Goal: Task Accomplishment & Management: Manage account settings

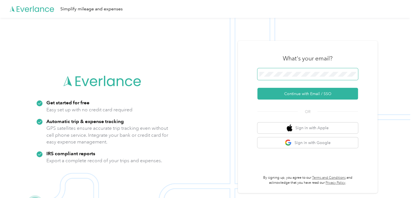
click at [280, 70] on span at bounding box center [307, 74] width 100 height 12
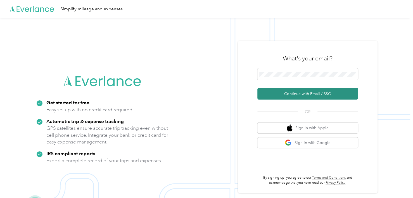
click at [281, 88] on button "Continue with Email / SSO" at bounding box center [307, 94] width 100 height 12
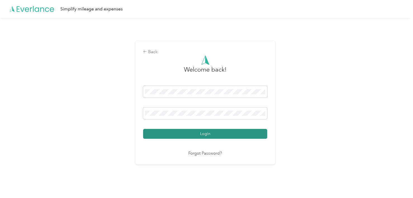
click at [191, 130] on button "Login" at bounding box center [205, 134] width 124 height 10
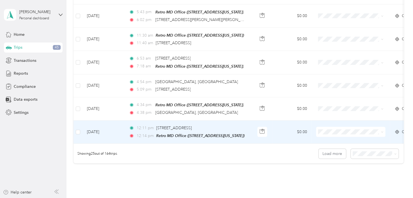
scroll to position [570, 0]
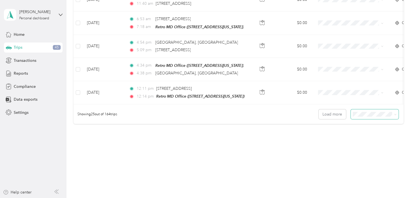
click at [392, 111] on span at bounding box center [394, 114] width 4 height 6
click at [395, 111] on span at bounding box center [374, 114] width 48 height 10
click at [394, 113] on icon at bounding box center [395, 114] width 3 height 3
click at [364, 131] on span "50 per load" at bounding box center [363, 130] width 21 height 5
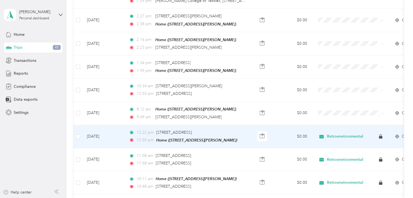
scroll to position [933, 0]
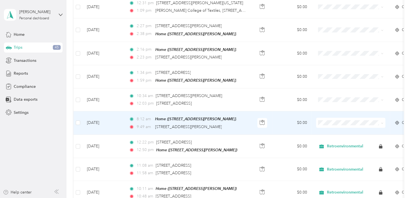
click at [116, 113] on td "[DATE]" at bounding box center [103, 122] width 42 height 23
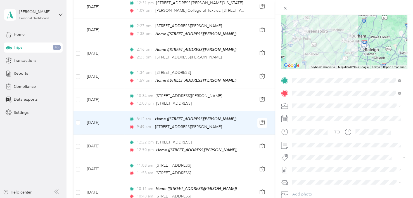
scroll to position [84, 0]
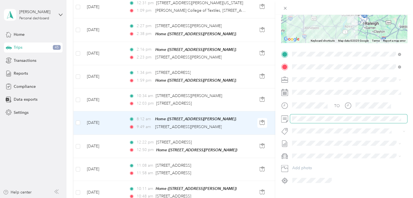
click at [320, 102] on div at bounding box center [309, 105] width 39 height 10
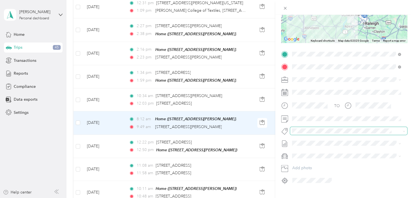
scroll to position [0, 0]
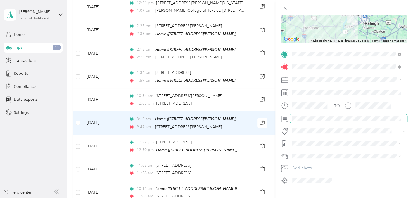
click at [302, 117] on span at bounding box center [348, 118] width 117 height 9
drag, startPoint x: 291, startPoint y: 117, endPoint x: 403, endPoint y: 120, distance: 112.0
click at [403, 120] on form "Trip details Save This trip cannot be edited because it is either under review,…" at bounding box center [344, 60] width 138 height 250
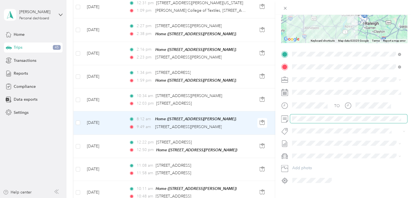
click at [381, 119] on span at bounding box center [348, 118] width 117 height 9
drag, startPoint x: 400, startPoint y: 117, endPoint x: 289, endPoint y: 117, distance: 111.7
click at [287, 117] on div at bounding box center [344, 118] width 126 height 9
click at [291, 118] on span at bounding box center [348, 118] width 117 height 9
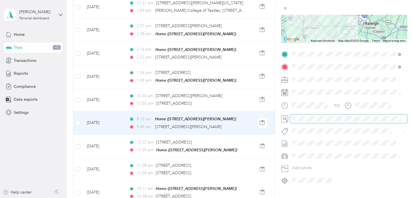
click at [404, 118] on form "Trip details Save This trip cannot be edited because it is either under review,…" at bounding box center [344, 60] width 138 height 250
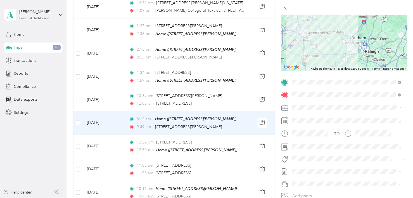
scroll to position [0, 0]
click at [309, 118] on div "Retroenvironmental" at bounding box center [346, 117] width 105 height 6
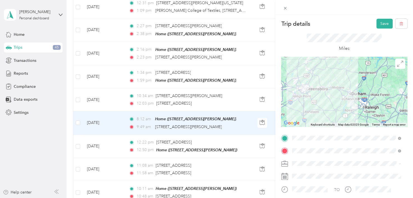
click at [187, 90] on div "Trip details Save This trip cannot be edited because it is either under review,…" at bounding box center [206, 99] width 413 height 198
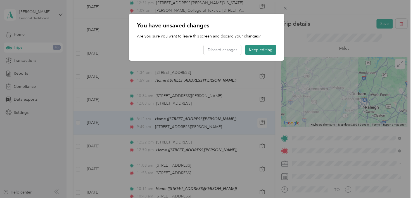
click at [258, 52] on button "Keep editing" at bounding box center [260, 50] width 31 height 10
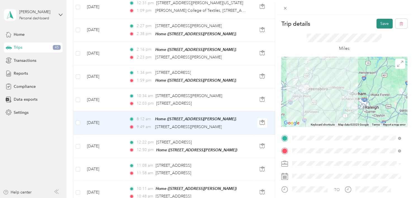
click at [381, 25] on button "Save" at bounding box center [384, 24] width 16 height 10
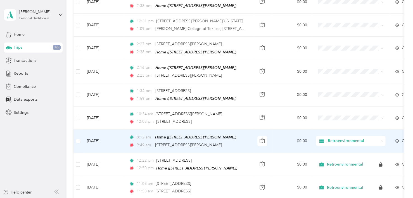
scroll to position [905, 0]
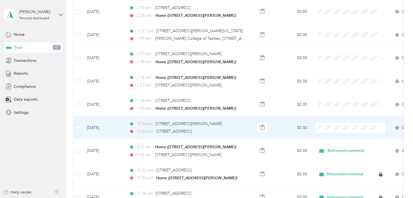
click at [276, 116] on td "$0.00" at bounding box center [291, 127] width 39 height 23
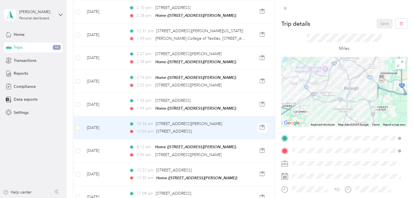
drag, startPoint x: 353, startPoint y: 83, endPoint x: 339, endPoint y: 116, distance: 35.6
click at [339, 116] on div at bounding box center [344, 92] width 126 height 70
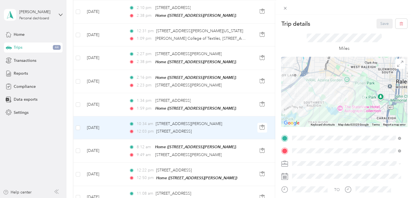
drag, startPoint x: 341, startPoint y: 84, endPoint x: 338, endPoint y: 112, distance: 28.4
click at [338, 112] on div at bounding box center [344, 92] width 126 height 70
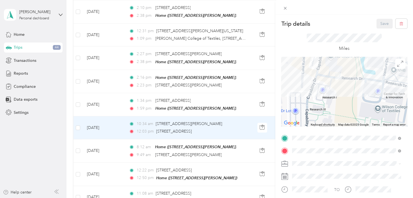
drag, startPoint x: 352, startPoint y: 83, endPoint x: 336, endPoint y: 97, distance: 21.0
click at [342, 125] on div "Keyboard shortcuts Map Data Map data ©2025 Google Map data ©2025 Google 50 m Cl…" at bounding box center [344, 92] width 126 height 70
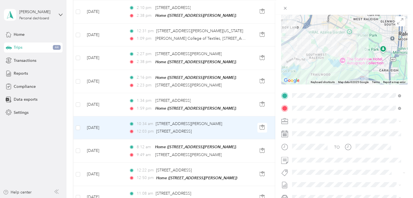
scroll to position [56, 0]
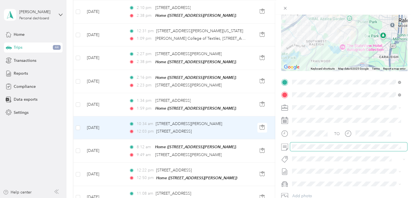
click at [291, 146] on span at bounding box center [348, 146] width 117 height 9
click at [401, 147] on span at bounding box center [348, 146] width 117 height 9
click at [312, 116] on span "Retroenvironmental" at bounding box center [311, 116] width 35 height 5
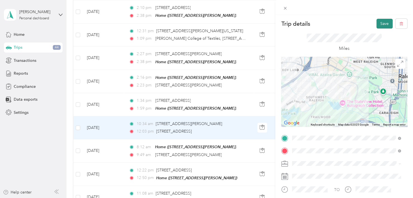
click at [381, 24] on button "Save" at bounding box center [384, 24] width 16 height 10
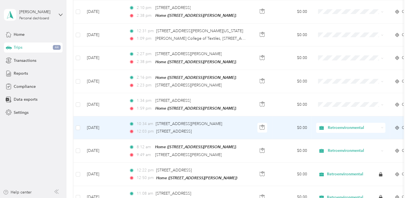
click at [242, 121] on div "10:34 am [STREET_ADDRESS][PERSON_NAME]" at bounding box center [187, 124] width 117 height 6
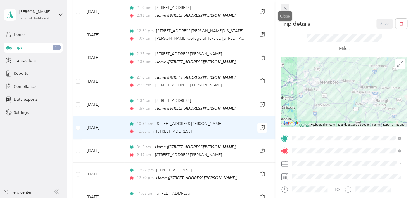
click at [284, 8] on icon at bounding box center [284, 8] width 3 height 3
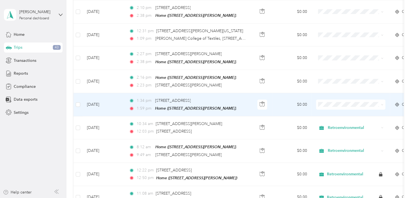
click at [282, 93] on td "$0.00" at bounding box center [291, 104] width 39 height 23
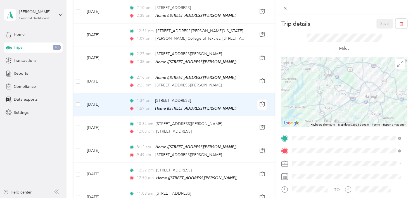
click at [240, 112] on div "Trip details Save This trip cannot be edited because it is either under review,…" at bounding box center [206, 99] width 413 height 198
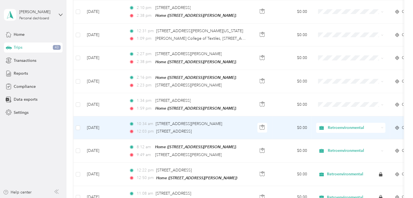
click at [243, 121] on div "10:34 am [STREET_ADDRESS][PERSON_NAME]" at bounding box center [187, 124] width 117 height 6
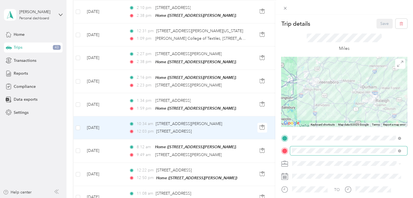
scroll to position [56, 0]
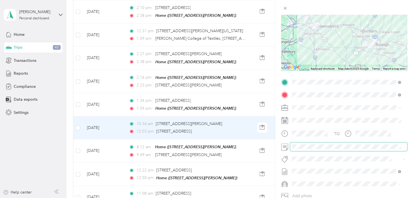
click at [291, 146] on span at bounding box center [348, 146] width 117 height 9
click at [247, 90] on div "Trip details Save This trip cannot be edited because it is either under review,…" at bounding box center [206, 99] width 413 height 198
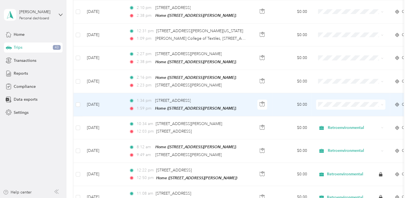
click at [248, 93] on td "1:34 pm 2445–[STREET_ADDRESS] 1:59 pm Home ([STREET_ADDRESS][PERSON_NAME])" at bounding box center [188, 104] width 128 height 23
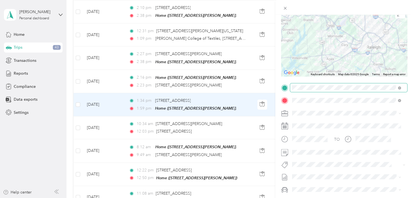
scroll to position [56, 0]
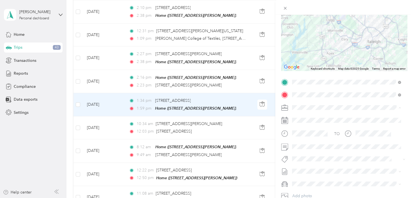
click at [301, 116] on span "Retroenvironmental" at bounding box center [311, 117] width 35 height 5
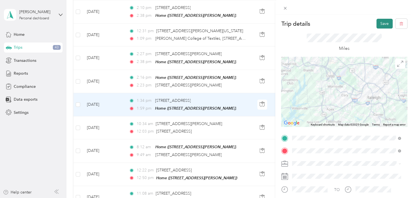
click at [378, 25] on button "Save" at bounding box center [384, 24] width 16 height 10
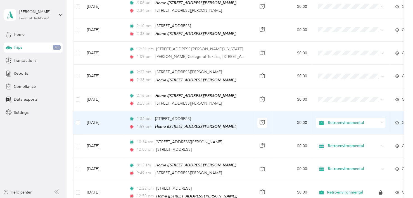
scroll to position [877, 0]
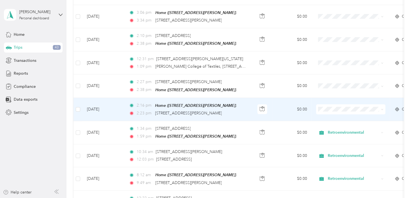
click at [288, 99] on td "$0.00" at bounding box center [291, 109] width 39 height 23
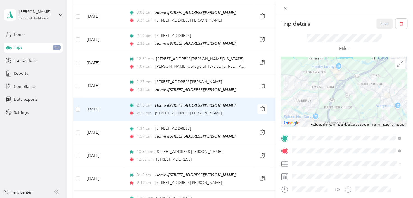
click at [238, 103] on div "Trip details Save This trip cannot be edited because it is either under review,…" at bounding box center [206, 99] width 413 height 198
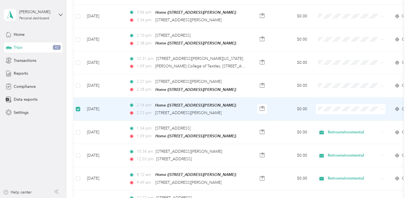
scroll to position [877, 0]
click at [245, 110] on div "2:23 pm [STREET_ADDRESS][PERSON_NAME]" at bounding box center [187, 113] width 117 height 6
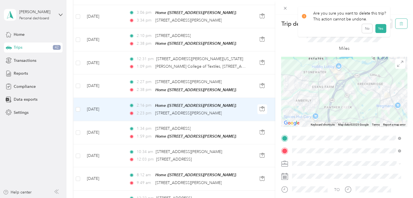
click at [399, 23] on icon "button" at bounding box center [401, 24] width 4 height 4
click at [378, 30] on button "Yes" at bounding box center [380, 30] width 11 height 9
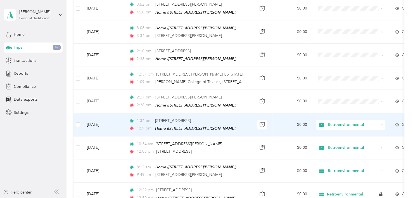
scroll to position [849, 0]
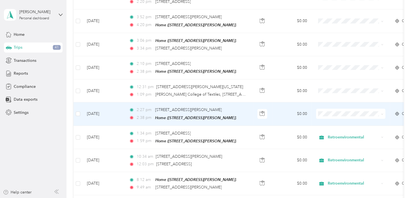
click at [285, 104] on td "$0.00" at bounding box center [291, 113] width 39 height 23
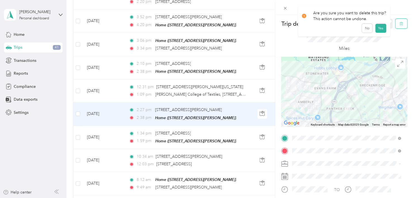
click at [399, 25] on icon "button" at bounding box center [401, 24] width 4 height 4
click at [381, 32] on button "Yes" at bounding box center [380, 30] width 11 height 9
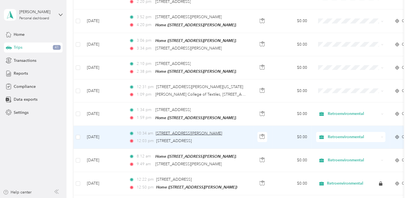
scroll to position [821, 0]
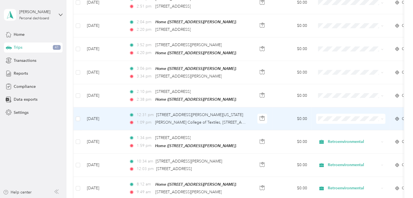
click at [274, 110] on td "$0.00" at bounding box center [291, 118] width 39 height 23
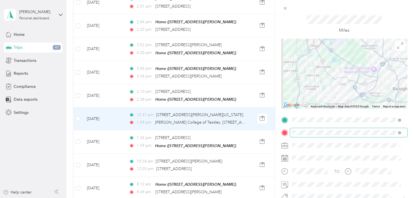
scroll to position [28, 0]
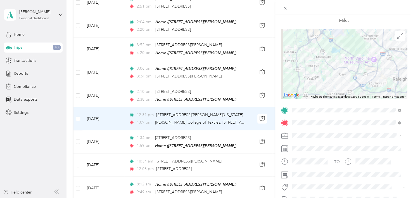
click at [308, 146] on li "Retroenvironmental" at bounding box center [346, 143] width 112 height 10
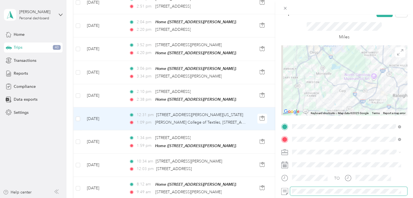
scroll to position [0, 0]
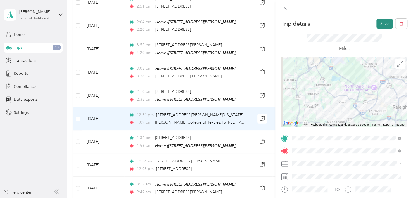
click at [379, 23] on button "Save" at bounding box center [384, 24] width 16 height 10
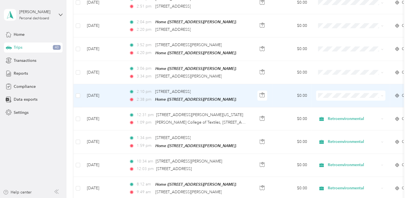
click at [277, 85] on td "$0.00" at bounding box center [291, 95] width 39 height 23
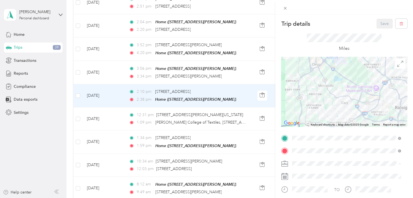
click at [306, 171] on span "Retroenvironmental" at bounding box center [311, 173] width 35 height 5
click at [376, 23] on button "Save" at bounding box center [384, 24] width 16 height 10
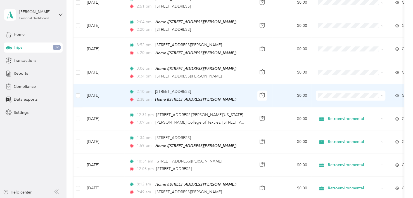
scroll to position [793, 0]
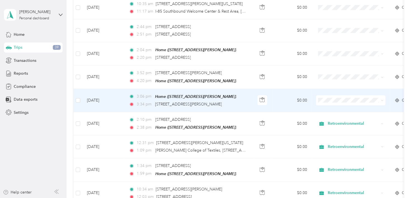
click at [278, 89] on td "$0.00" at bounding box center [291, 100] width 39 height 23
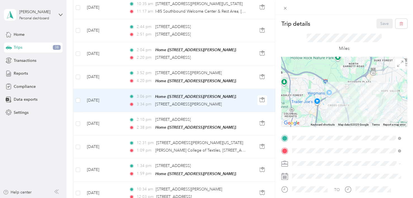
drag, startPoint x: 333, startPoint y: 68, endPoint x: 331, endPoint y: 105, distance: 36.7
click at [331, 105] on div at bounding box center [344, 92] width 126 height 70
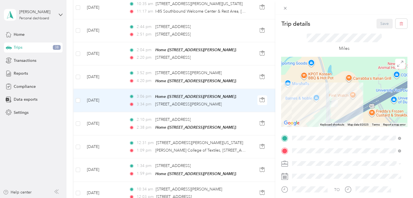
drag, startPoint x: 333, startPoint y: 74, endPoint x: 341, endPoint y: 115, distance: 42.1
click at [341, 115] on div at bounding box center [344, 92] width 126 height 70
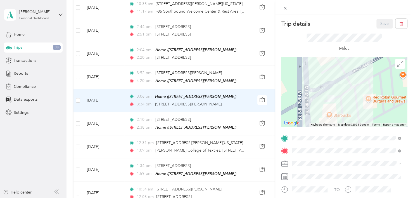
drag, startPoint x: 325, startPoint y: 113, endPoint x: 348, endPoint y: 107, distance: 23.7
click at [348, 107] on div at bounding box center [344, 92] width 126 height 70
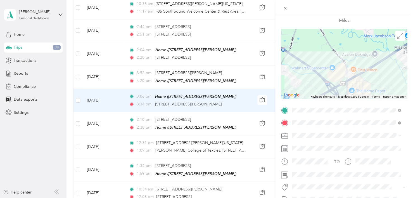
scroll to position [56, 0]
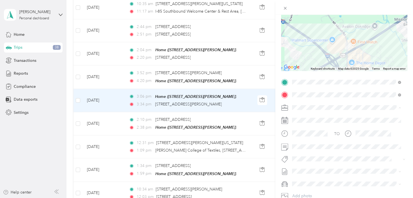
click at [305, 117] on span "Retroenvironmental" at bounding box center [311, 117] width 35 height 5
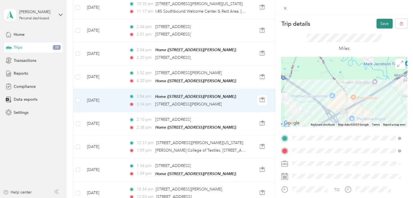
click at [377, 22] on button "Save" at bounding box center [384, 24] width 16 height 10
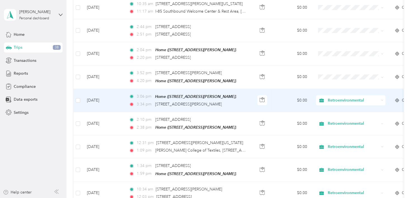
click at [283, 95] on td "$0.00" at bounding box center [291, 100] width 39 height 23
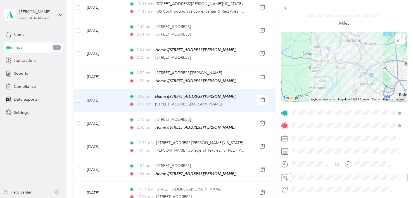
scroll to position [56, 0]
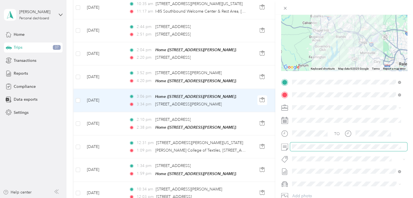
click at [291, 144] on span at bounding box center [348, 146] width 117 height 9
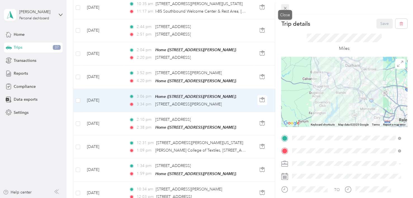
click at [285, 8] on icon at bounding box center [285, 8] width 5 height 5
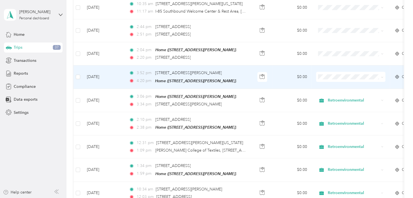
click at [280, 66] on td "$0.00" at bounding box center [291, 76] width 39 height 23
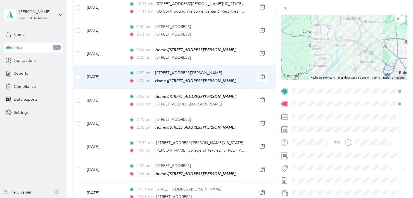
scroll to position [56, 0]
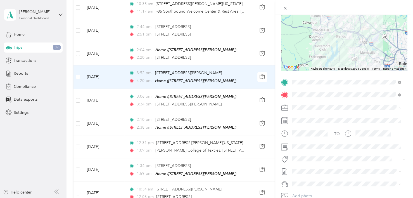
click at [301, 116] on span "Retroenvironmental" at bounding box center [311, 117] width 35 height 5
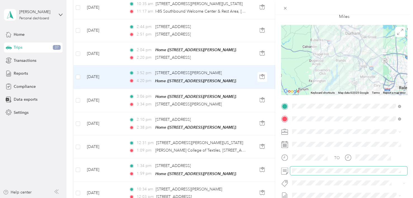
scroll to position [0, 0]
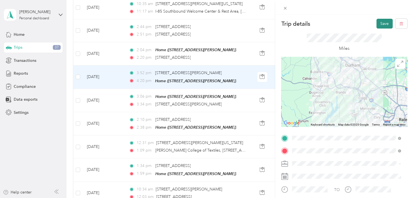
click at [376, 23] on button "Save" at bounding box center [384, 24] width 16 height 10
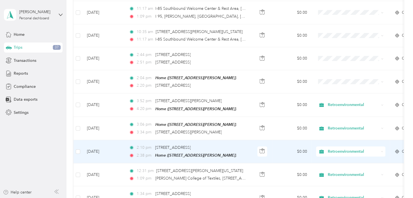
scroll to position [737, 0]
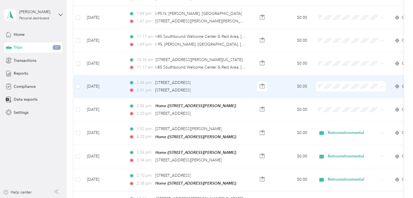
click at [280, 77] on td "$0.00" at bounding box center [291, 86] width 39 height 23
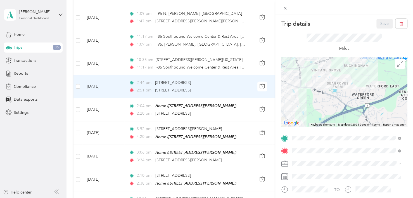
drag, startPoint x: 325, startPoint y: 91, endPoint x: 332, endPoint y: 99, distance: 10.7
click at [332, 99] on div at bounding box center [344, 92] width 126 height 70
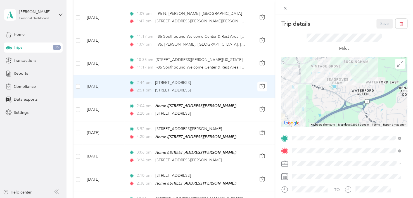
click at [236, 79] on div "Trip details Save This trip cannot be edited because it is either under review,…" at bounding box center [206, 99] width 413 height 198
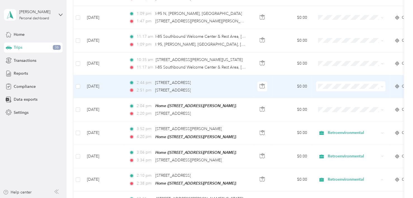
click at [243, 80] on div "2:44 pm [STREET_ADDRESS] 2:51 pm [STREET_ADDRESS]" at bounding box center [187, 87] width 117 height 14
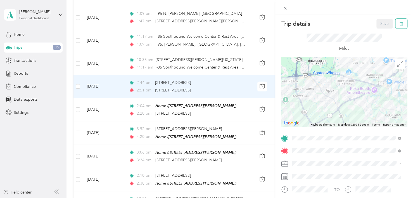
click at [400, 25] on button "button" at bounding box center [401, 24] width 12 height 10
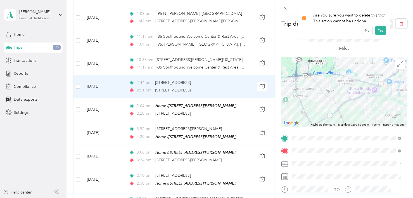
drag, startPoint x: 379, startPoint y: 30, endPoint x: 242, endPoint y: 76, distance: 144.2
click at [247, 197] on div "Trip details Save This trip cannot be edited because it is either under review,…" at bounding box center [205, 198] width 410 height 0
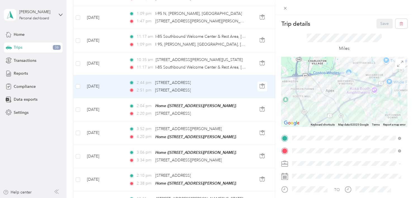
click at [230, 78] on div "Trip details Save This trip cannot be edited because it is either under review,…" at bounding box center [206, 99] width 413 height 198
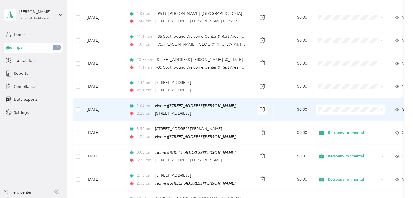
click at [284, 102] on td "$0.00" at bounding box center [291, 109] width 39 height 23
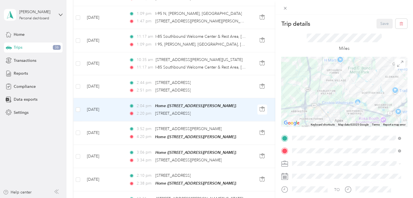
drag, startPoint x: 360, startPoint y: 110, endPoint x: 332, endPoint y: 67, distance: 51.1
click at [332, 67] on div at bounding box center [344, 92] width 126 height 70
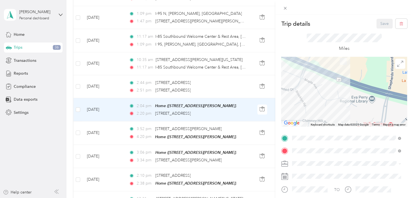
drag, startPoint x: 358, startPoint y: 79, endPoint x: 344, endPoint y: 120, distance: 42.8
click at [344, 120] on div at bounding box center [344, 92] width 126 height 70
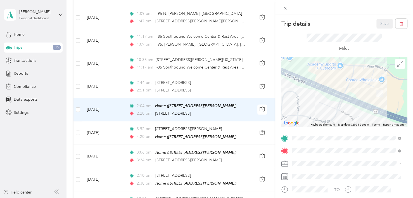
drag, startPoint x: 318, startPoint y: 80, endPoint x: 355, endPoint y: 112, distance: 48.9
click at [355, 112] on div at bounding box center [344, 92] width 126 height 70
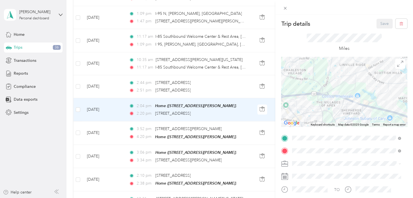
drag, startPoint x: 226, startPoint y: 70, endPoint x: 203, endPoint y: 72, distance: 23.3
click at [203, 72] on div "Trip details Save This trip cannot be edited because it is either under review,…" at bounding box center [206, 99] width 413 height 198
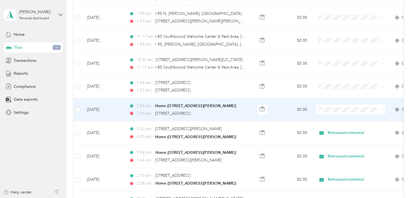
click at [283, 99] on td "$0.00" at bounding box center [291, 109] width 39 height 23
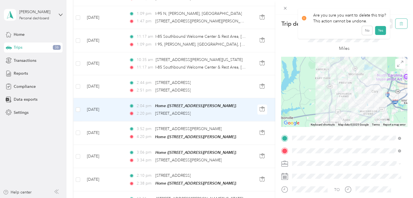
click at [399, 23] on icon "button" at bounding box center [401, 24] width 4 height 4
click at [379, 31] on button "Yes" at bounding box center [380, 30] width 11 height 9
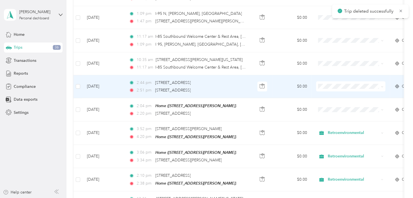
click at [219, 87] on div "2:51 pm [STREET_ADDRESS]" at bounding box center [187, 90] width 117 height 6
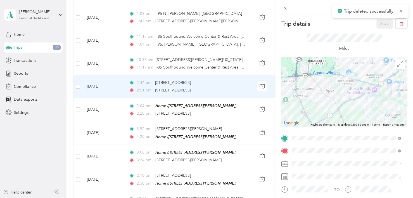
click at [235, 103] on div "Trip details Save This trip cannot be edited because it is either under review,…" at bounding box center [206, 99] width 413 height 198
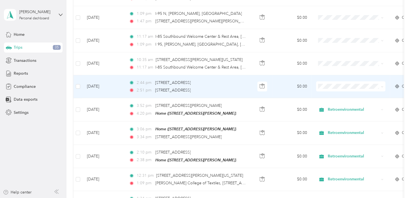
click at [237, 87] on div "2:51 pm [STREET_ADDRESS]" at bounding box center [187, 90] width 117 height 6
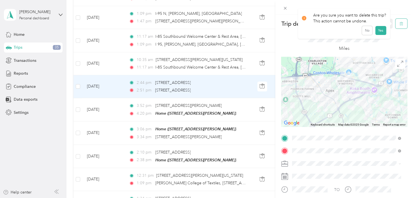
click at [400, 21] on button "button" at bounding box center [401, 24] width 12 height 10
click at [379, 27] on button "Yes" at bounding box center [380, 30] width 11 height 9
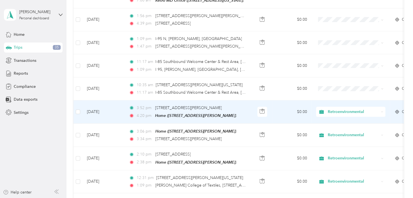
scroll to position [709, 0]
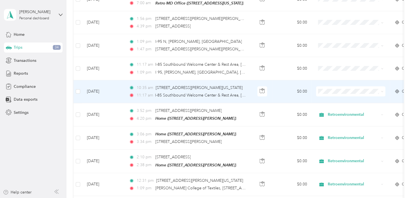
click at [280, 83] on td "$0.00" at bounding box center [291, 91] width 39 height 23
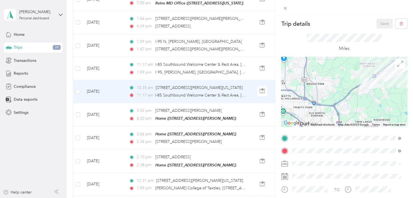
click at [323, 77] on span "[STREET_ADDRESS][PERSON_NAME]" at bounding box center [335, 77] width 66 height 5
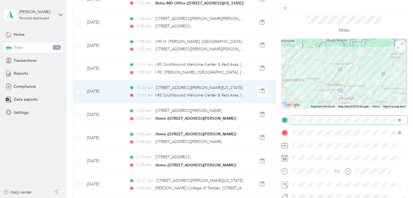
scroll to position [28, 0]
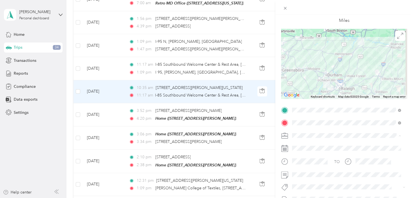
click at [316, 147] on li "Retroenvironmental" at bounding box center [346, 145] width 112 height 10
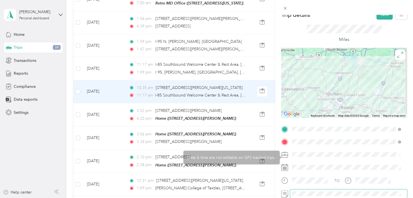
scroll to position [0, 0]
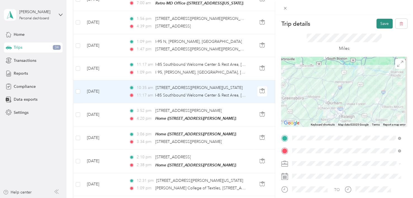
click at [377, 27] on button "Save" at bounding box center [384, 24] width 16 height 10
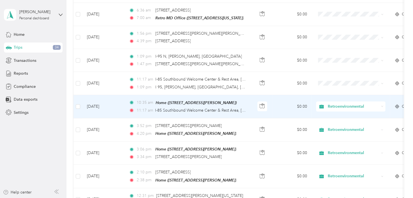
scroll to position [681, 0]
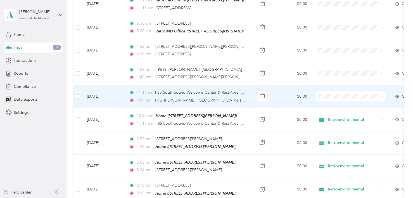
click at [281, 88] on td "$0.00" at bounding box center [291, 96] width 39 height 23
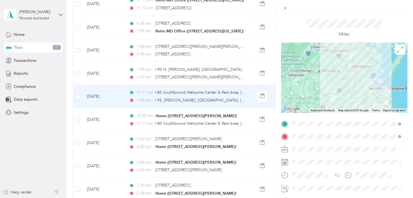
scroll to position [28, 0]
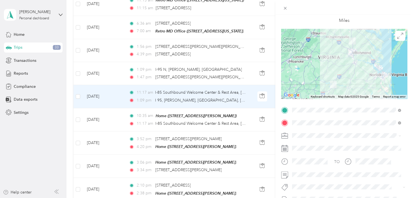
click at [305, 143] on span "Retroenvironmental" at bounding box center [311, 144] width 35 height 5
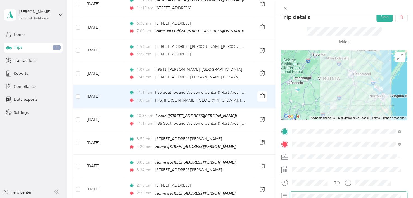
scroll to position [0, 0]
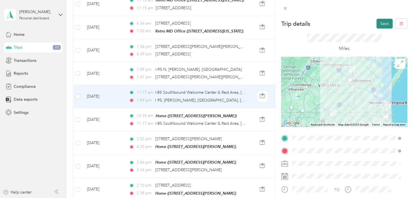
click at [379, 23] on button "Save" at bounding box center [384, 24] width 16 height 10
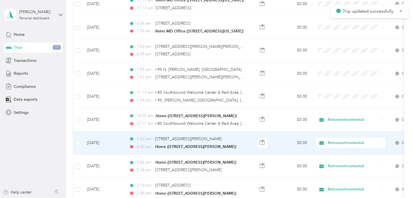
scroll to position [654, 0]
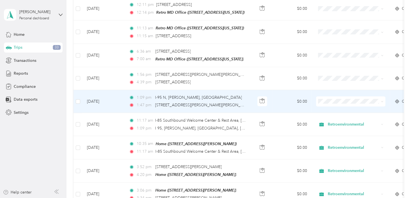
click at [281, 94] on td "$0.00" at bounding box center [291, 101] width 39 height 23
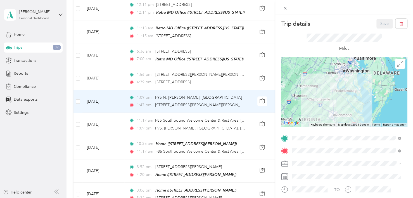
click at [307, 171] on span "Retroenvironmental" at bounding box center [311, 171] width 35 height 5
click at [381, 23] on button "Save" at bounding box center [384, 24] width 16 height 10
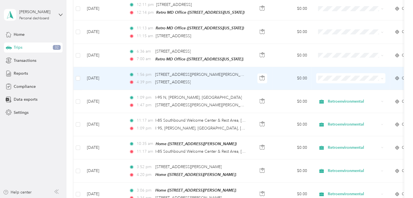
click at [277, 70] on td "$0.00" at bounding box center [291, 78] width 39 height 23
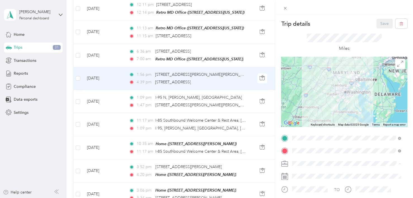
click at [304, 171] on span "Retroenvironmental" at bounding box center [311, 173] width 35 height 5
click at [377, 23] on button "Save" at bounding box center [384, 24] width 16 height 10
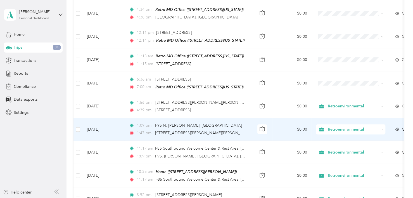
scroll to position [598, 0]
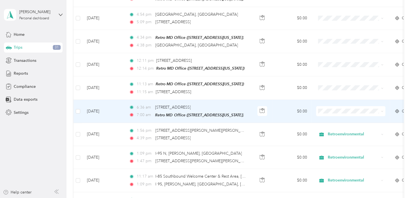
click at [281, 103] on td "$0.00" at bounding box center [291, 111] width 39 height 23
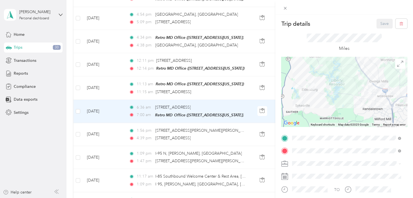
click at [308, 172] on span "Retroenvironmental" at bounding box center [311, 171] width 35 height 5
click at [379, 25] on button "Save" at bounding box center [384, 24] width 16 height 10
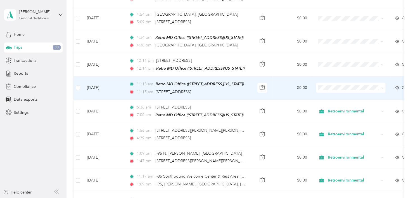
click at [280, 82] on td "$0.00" at bounding box center [291, 87] width 39 height 23
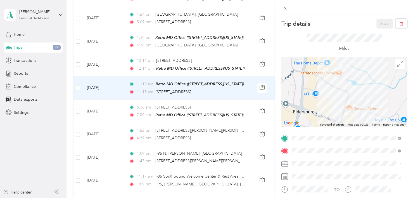
click at [270, 83] on div "Trip details Save This trip cannot be edited because it is either under review,…" at bounding box center [206, 99] width 413 height 198
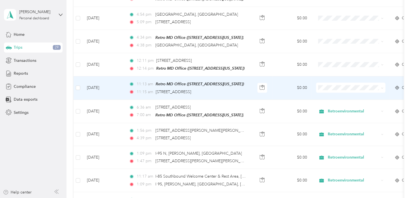
click at [279, 82] on td "$0.00" at bounding box center [291, 87] width 39 height 23
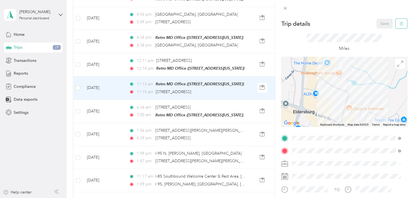
click at [401, 25] on button "button" at bounding box center [401, 24] width 12 height 10
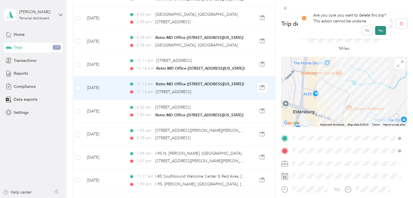
click at [378, 28] on button "Yes" at bounding box center [380, 30] width 11 height 9
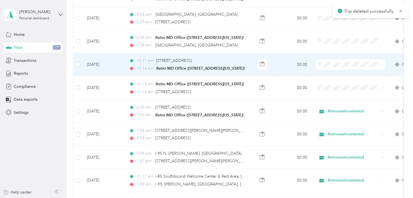
click at [284, 55] on td "$0.00" at bounding box center [291, 64] width 39 height 23
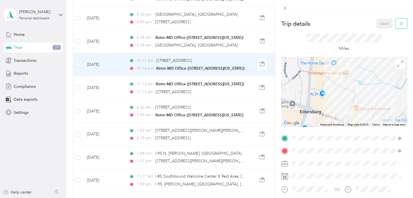
click at [399, 23] on icon "button" at bounding box center [401, 24] width 4 height 4
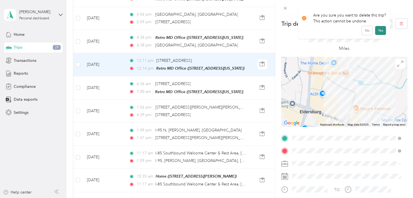
click at [380, 28] on button "Yes" at bounding box center [380, 30] width 11 height 9
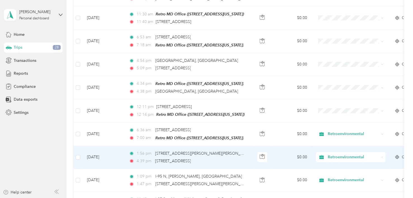
scroll to position [542, 0]
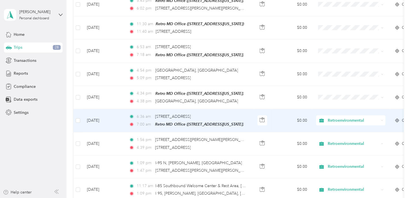
click at [283, 114] on td "$0.00" at bounding box center [291, 120] width 39 height 23
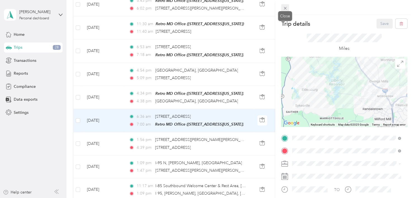
click at [284, 9] on icon at bounding box center [284, 8] width 3 height 3
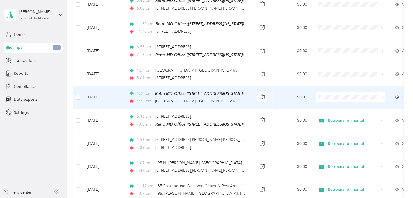
click at [279, 89] on td "$0.00" at bounding box center [291, 97] width 39 height 23
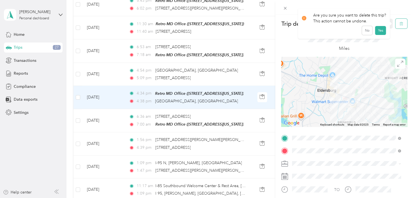
click at [399, 25] on icon "button" at bounding box center [401, 24] width 4 height 4
click at [380, 32] on button "Yes" at bounding box center [380, 30] width 11 height 9
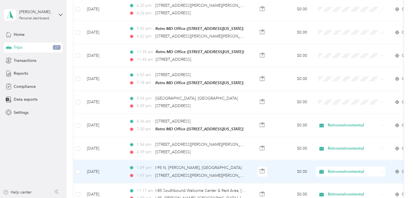
scroll to position [486, 0]
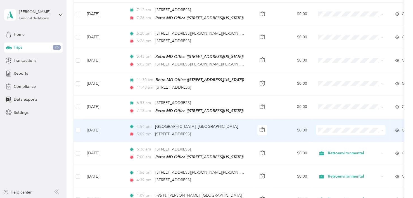
click at [276, 124] on td "$0.00" at bounding box center [291, 130] width 39 height 23
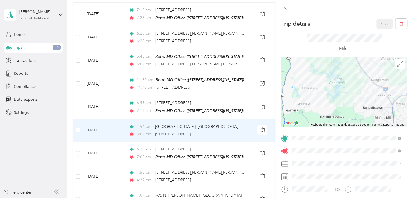
scroll to position [28, 0]
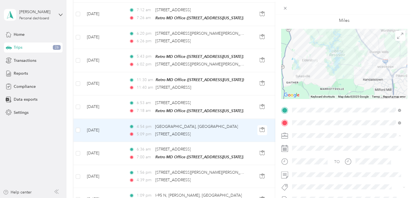
click at [306, 147] on li "Retroenvironmental" at bounding box center [346, 145] width 112 height 10
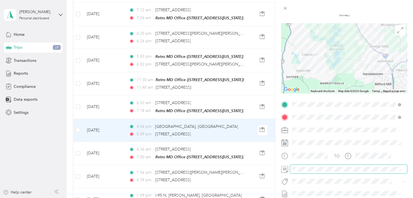
scroll to position [0, 0]
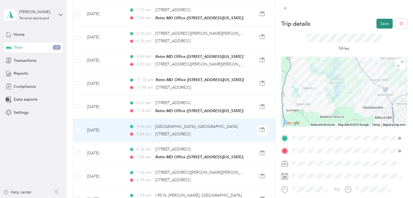
click at [376, 22] on button "Save" at bounding box center [384, 24] width 16 height 10
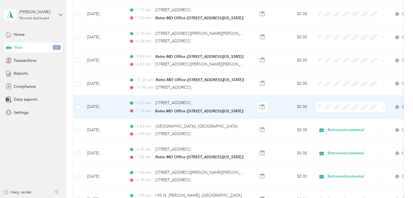
click at [280, 99] on td "$0.00" at bounding box center [291, 106] width 39 height 23
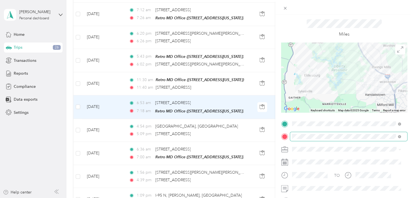
scroll to position [28, 0]
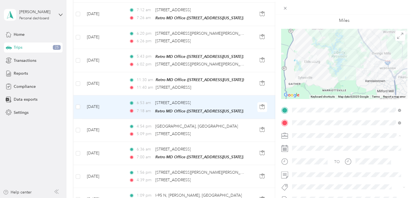
click at [305, 146] on li "Retroenvironmental" at bounding box center [346, 145] width 112 height 10
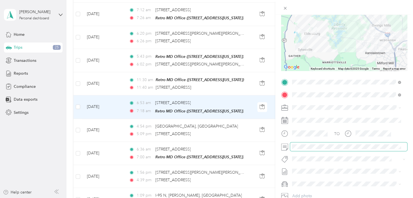
scroll to position [0, 0]
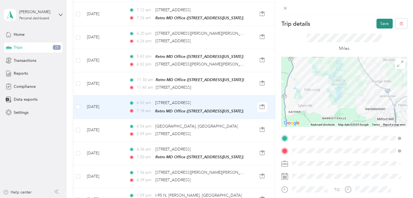
click at [377, 23] on button "Save" at bounding box center [384, 24] width 16 height 10
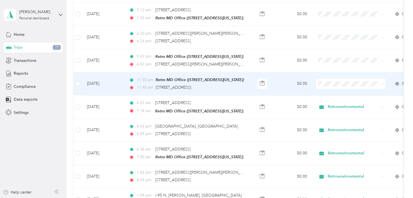
click at [280, 76] on td "$0.00" at bounding box center [291, 83] width 39 height 23
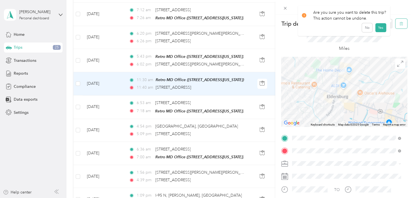
click at [399, 23] on icon "button" at bounding box center [401, 24] width 4 height 4
click at [381, 29] on button "Yes" at bounding box center [380, 30] width 11 height 9
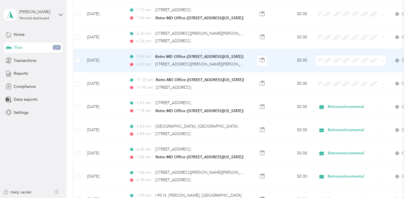
click at [282, 54] on td "$0.00" at bounding box center [291, 60] width 39 height 23
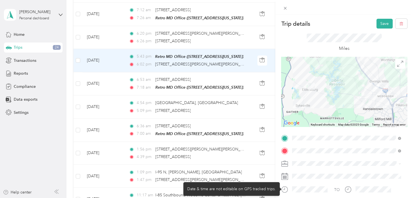
click at [307, 189] on div "Trip details Save This trip cannot be edited because it is either under review,…" at bounding box center [344, 144] width 126 height 250
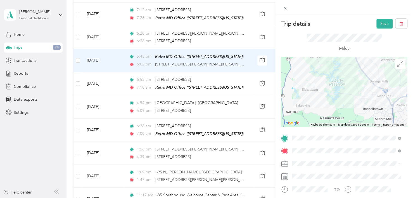
click at [309, 171] on span "Retroenvironmental" at bounding box center [311, 173] width 35 height 5
click at [377, 23] on button "Save" at bounding box center [384, 24] width 16 height 10
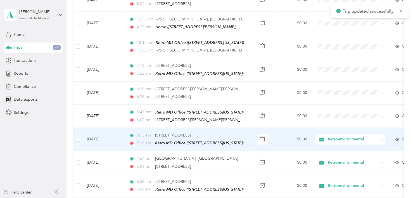
scroll to position [430, 0]
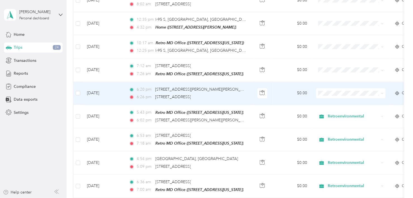
click at [274, 87] on td "$0.00" at bounding box center [291, 93] width 39 height 23
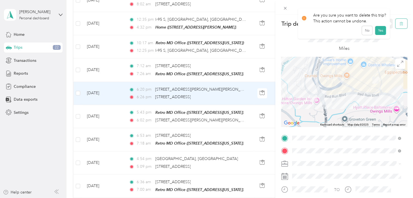
click at [399, 23] on icon "button" at bounding box center [401, 24] width 4 height 4
click at [380, 30] on button "Yes" at bounding box center [380, 30] width 11 height 9
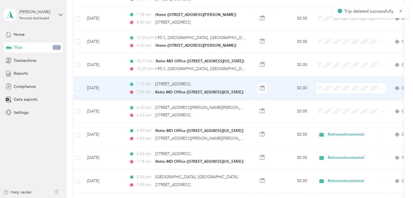
scroll to position [402, 0]
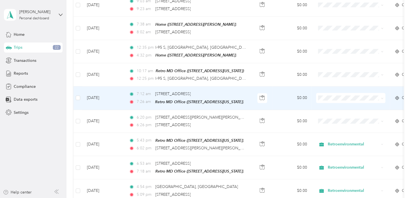
click at [281, 91] on td "$0.00" at bounding box center [291, 97] width 39 height 23
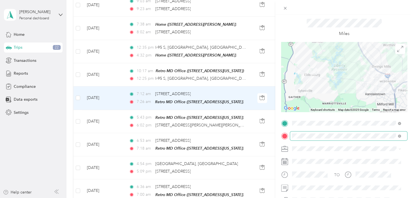
scroll to position [28, 0]
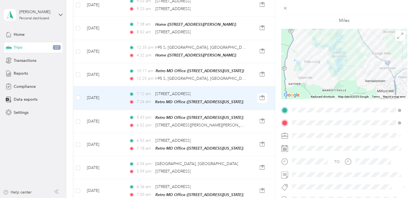
click at [306, 143] on span "Retroenvironmental" at bounding box center [311, 145] width 35 height 5
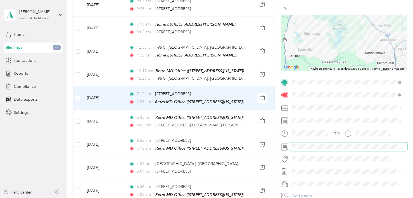
scroll to position [0, 0]
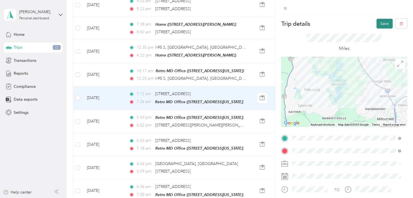
click at [380, 21] on button "Save" at bounding box center [384, 24] width 16 height 10
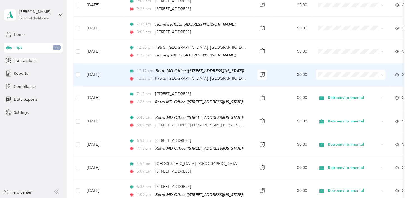
click at [277, 71] on td "$0.00" at bounding box center [291, 74] width 39 height 23
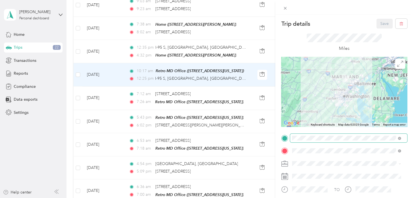
scroll to position [28, 0]
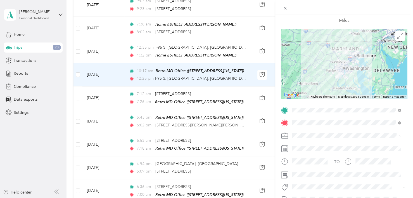
click at [312, 147] on li "Retroenvironmental" at bounding box center [346, 145] width 112 height 10
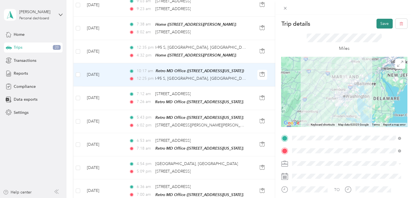
click at [379, 25] on button "Save" at bounding box center [384, 24] width 16 height 10
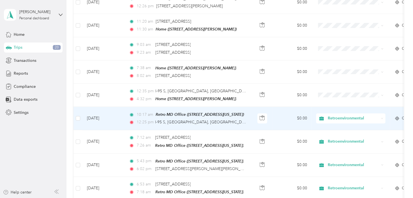
scroll to position [346, 0]
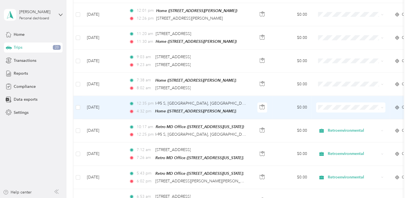
click at [278, 102] on td "$0.00" at bounding box center [291, 107] width 39 height 23
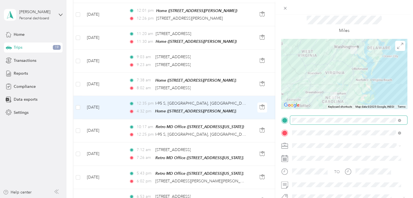
scroll to position [28, 0]
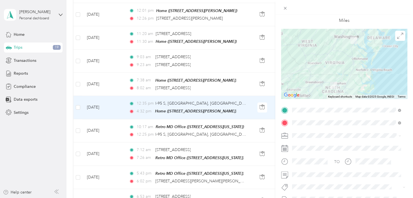
click at [311, 144] on span "Retroenvironmental" at bounding box center [311, 145] width 35 height 5
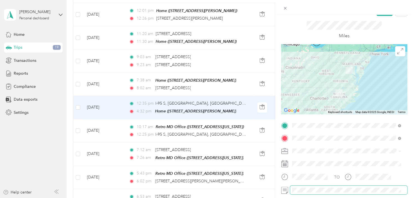
scroll to position [0, 0]
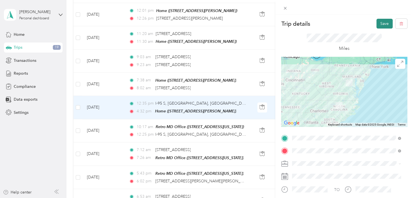
click at [379, 21] on button "Save" at bounding box center [384, 24] width 16 height 10
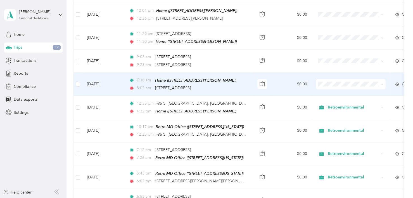
click at [281, 78] on td "$0.00" at bounding box center [291, 84] width 39 height 23
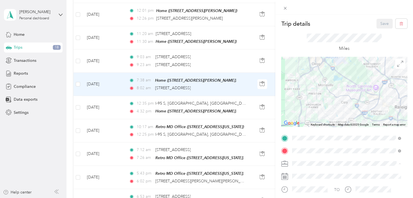
click at [310, 171] on span "Retroenvironmental" at bounding box center [311, 173] width 35 height 5
click at [378, 22] on button "Save" at bounding box center [384, 24] width 16 height 10
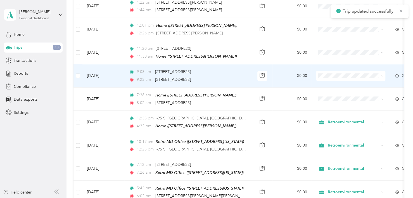
scroll to position [319, 0]
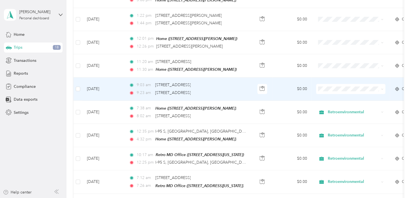
click at [276, 84] on td "$0.00" at bounding box center [291, 88] width 39 height 23
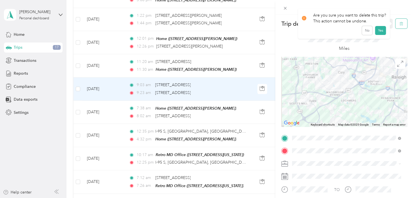
click at [399, 25] on icon "button" at bounding box center [401, 24] width 4 height 4
click at [380, 32] on button "Yes" at bounding box center [380, 30] width 11 height 9
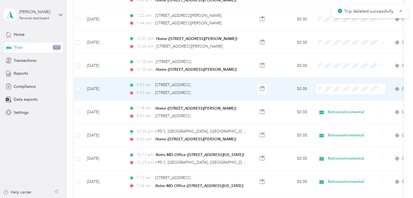
scroll to position [291, 0]
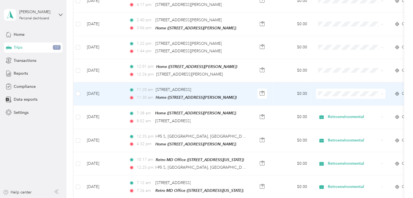
click at [280, 88] on td "$0.00" at bounding box center [291, 93] width 39 height 23
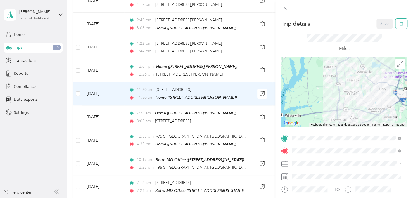
click at [399, 23] on icon "button" at bounding box center [401, 24] width 4 height 4
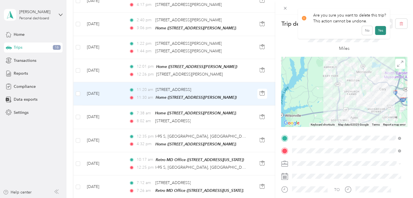
click at [380, 32] on button "Yes" at bounding box center [380, 30] width 11 height 9
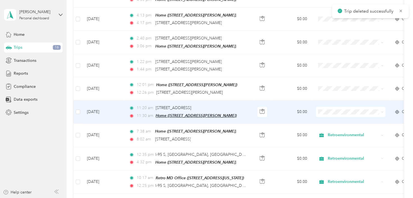
scroll to position [263, 0]
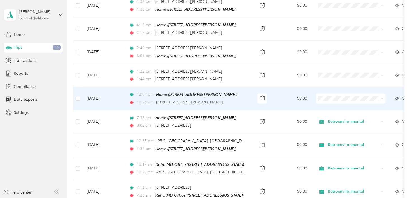
click at [281, 96] on td "$0.00" at bounding box center [291, 98] width 39 height 23
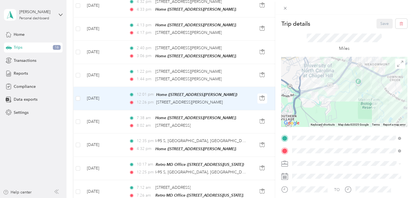
drag, startPoint x: 305, startPoint y: 75, endPoint x: 313, endPoint y: 110, distance: 36.0
click at [313, 110] on div at bounding box center [344, 92] width 126 height 70
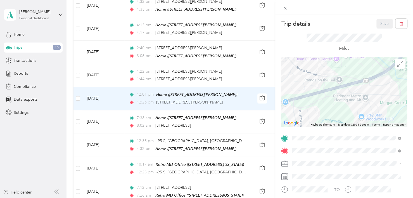
drag, startPoint x: 310, startPoint y: 86, endPoint x: 324, endPoint y: 117, distance: 33.9
click at [324, 117] on div at bounding box center [344, 92] width 126 height 70
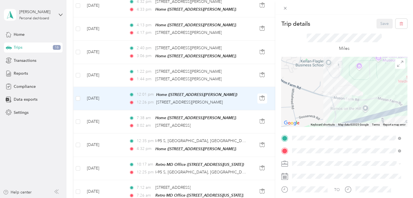
drag, startPoint x: 299, startPoint y: 74, endPoint x: 311, endPoint y: 116, distance: 43.8
click at [311, 116] on div at bounding box center [344, 92] width 126 height 70
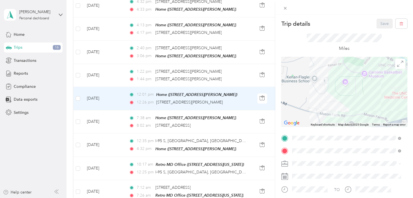
drag, startPoint x: 325, startPoint y: 80, endPoint x: 314, endPoint y: 102, distance: 24.1
click at [314, 102] on div at bounding box center [344, 92] width 126 height 70
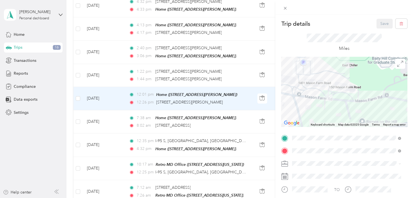
drag, startPoint x: 336, startPoint y: 113, endPoint x: 329, endPoint y: 88, distance: 26.3
click at [329, 88] on div at bounding box center [344, 92] width 126 height 70
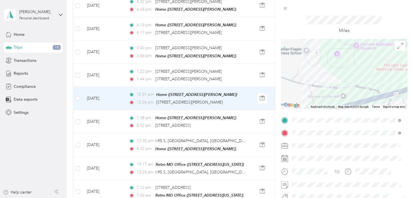
scroll to position [28, 0]
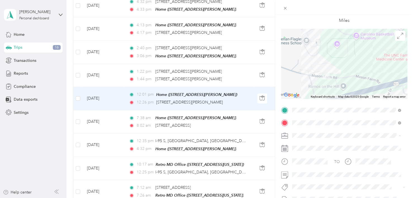
click at [308, 144] on span "Retroenvironmental" at bounding box center [311, 145] width 35 height 5
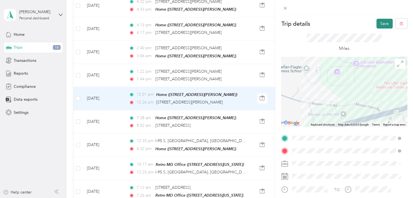
click at [376, 24] on button "Save" at bounding box center [384, 24] width 16 height 10
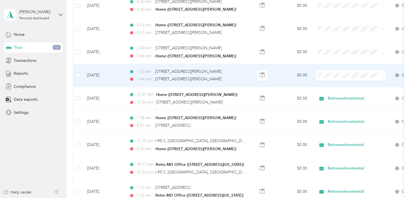
click at [281, 72] on td "$0.00" at bounding box center [291, 75] width 39 height 23
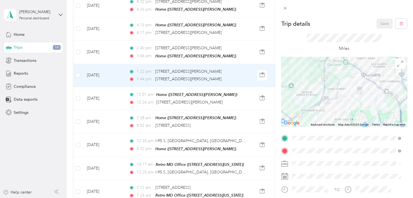
drag, startPoint x: 327, startPoint y: 117, endPoint x: 335, endPoint y: 104, distance: 15.1
click at [335, 104] on div at bounding box center [344, 92] width 126 height 70
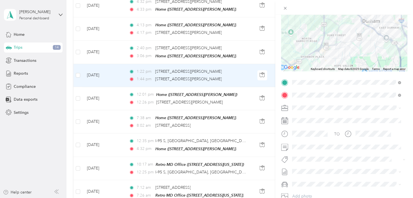
scroll to position [56, 0]
click at [305, 117] on span "Retroenvironmental" at bounding box center [311, 117] width 35 height 5
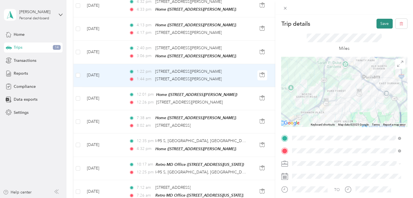
click at [376, 24] on button "Save" at bounding box center [384, 24] width 16 height 10
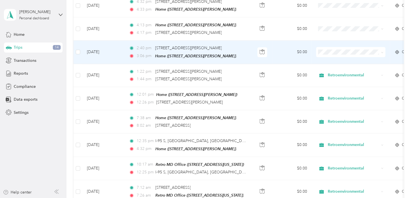
click at [277, 50] on td "$0.00" at bounding box center [291, 51] width 39 height 23
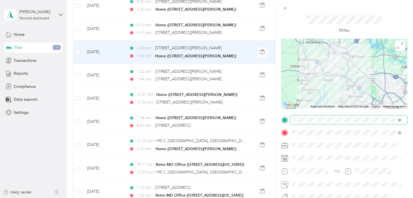
scroll to position [28, 0]
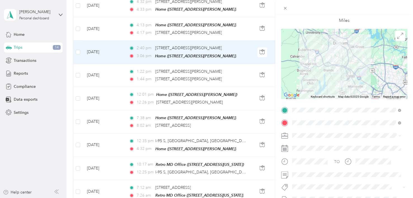
click at [309, 144] on span "Retroenvironmental" at bounding box center [311, 145] width 35 height 5
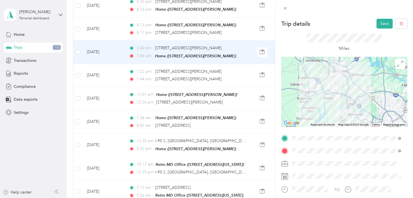
scroll to position [0, 0]
click at [379, 27] on button "Save" at bounding box center [384, 24] width 16 height 10
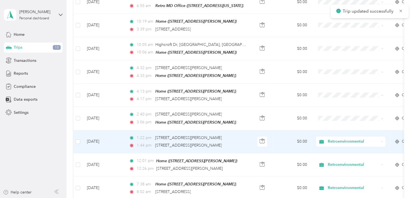
scroll to position [179, 0]
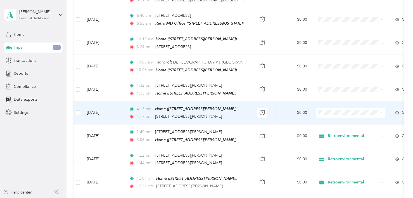
click at [276, 110] on td "$0.00" at bounding box center [291, 112] width 39 height 23
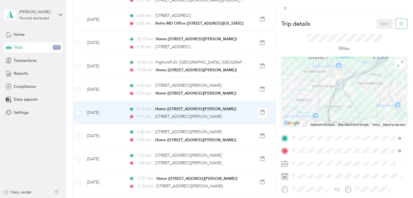
click at [399, 23] on icon "button" at bounding box center [400, 24] width 3 height 4
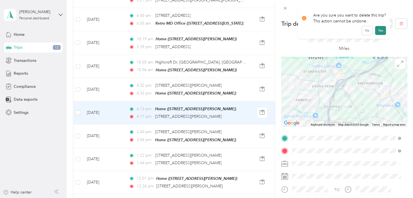
click at [377, 27] on button "Yes" at bounding box center [380, 30] width 11 height 9
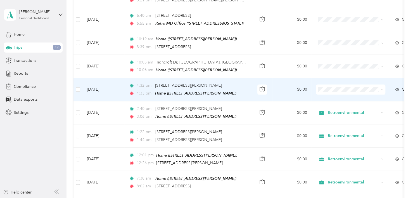
click at [282, 86] on td "$0.00" at bounding box center [291, 89] width 39 height 23
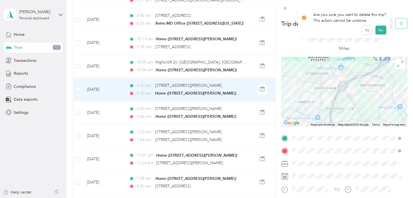
click at [401, 23] on icon "button" at bounding box center [401, 23] width 0 height 1
click at [380, 30] on button "Yes" at bounding box center [380, 30] width 11 height 9
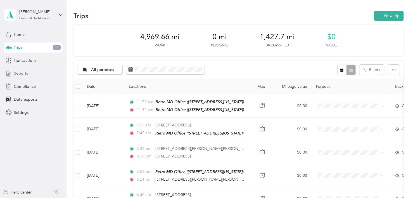
click at [19, 70] on div "Reports" at bounding box center [33, 73] width 59 height 10
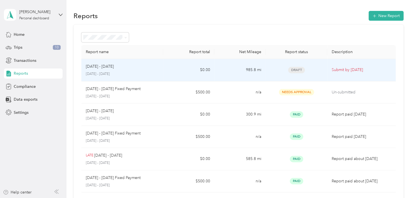
click at [334, 70] on p "Submit by [DATE]" at bounding box center [360, 70] width 59 height 6
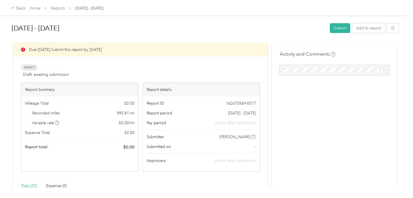
click at [284, 73] on div at bounding box center [334, 70] width 110 height 10
click at [290, 69] on div at bounding box center [334, 70] width 110 height 10
click at [286, 70] on div at bounding box center [334, 70] width 110 height 10
drag, startPoint x: 286, startPoint y: 70, endPoint x: 303, endPoint y: 71, distance: 17.9
click at [303, 71] on div at bounding box center [334, 70] width 110 height 10
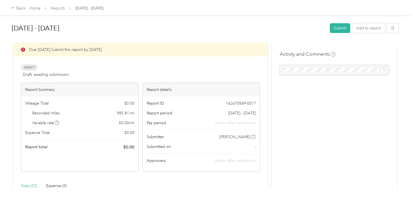
click at [341, 29] on button "Submit" at bounding box center [339, 28] width 20 height 10
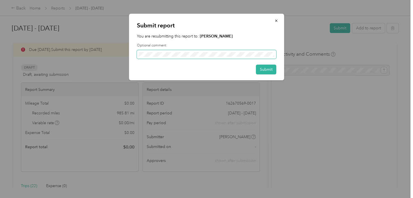
click at [157, 51] on span at bounding box center [206, 54] width 139 height 9
click at [260, 66] on button "Submit" at bounding box center [266, 69] width 20 height 10
